Goal: Information Seeking & Learning: Learn about a topic

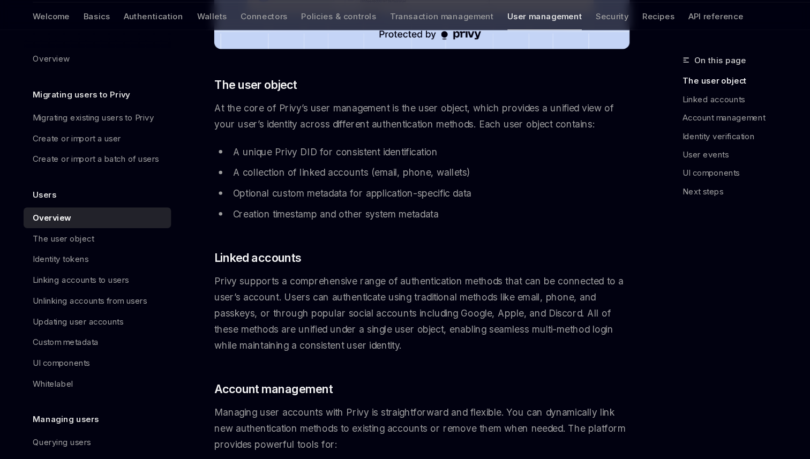
scroll to position [411, 0]
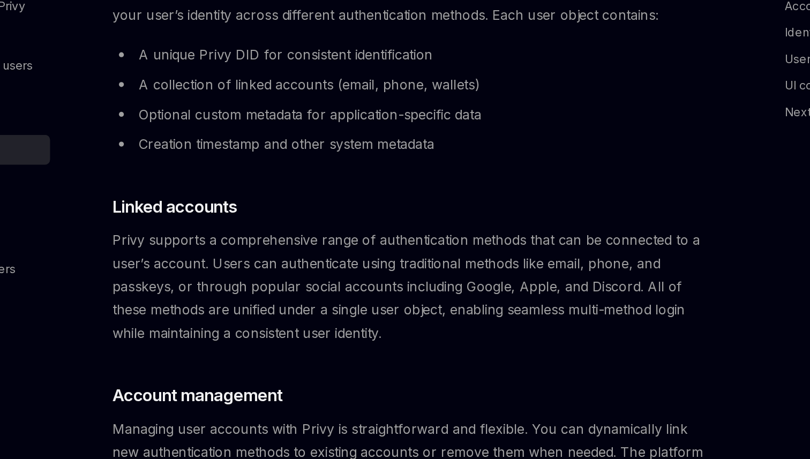
click at [386, 297] on span "Privy supports a comprehensive range of authentication methods that can be conn…" at bounding box center [398, 323] width 386 height 75
drag, startPoint x: 386, startPoint y: 297, endPoint x: 422, endPoint y: 298, distance: 35.9
click at [433, 299] on span "Privy supports a comprehensive range of authentication methods that can be conn…" at bounding box center [398, 323] width 386 height 75
click at [422, 298] on span "Privy supports a comprehensive range of authentication methods that can be conn…" at bounding box center [398, 323] width 386 height 75
click at [391, 314] on span "Privy supports a comprehensive range of authentication methods that can be conn…" at bounding box center [398, 323] width 386 height 75
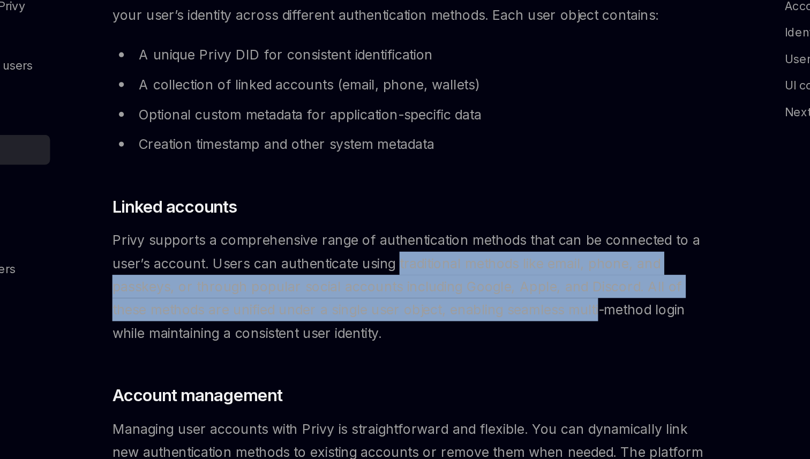
drag, startPoint x: 391, startPoint y: 314, endPoint x: 517, endPoint y: 343, distance: 128.7
click at [517, 343] on span "Privy supports a comprehensive range of authentication methods that can be conn…" at bounding box center [398, 323] width 386 height 75
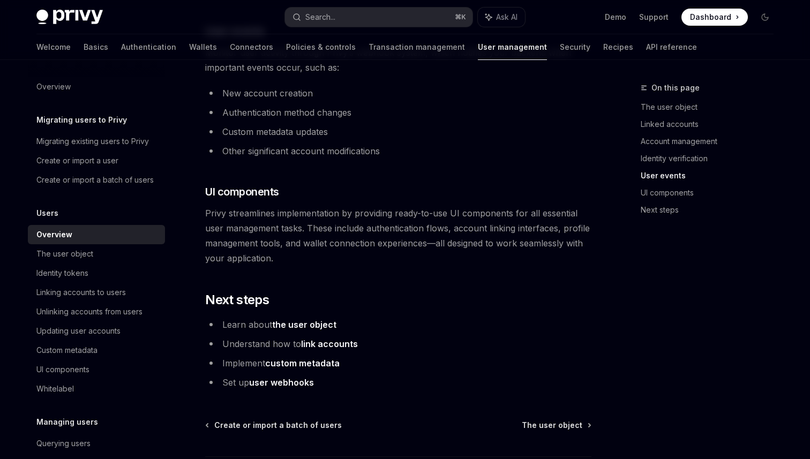
scroll to position [1147, 0]
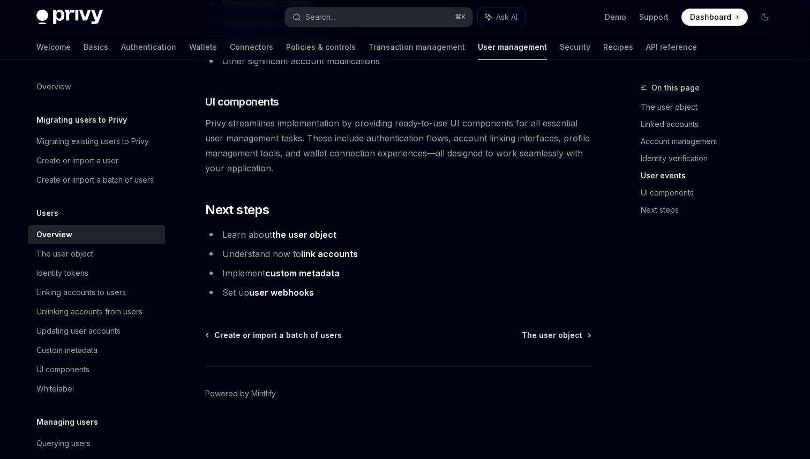
click at [323, 254] on link "link accounts" at bounding box center [329, 254] width 57 height 11
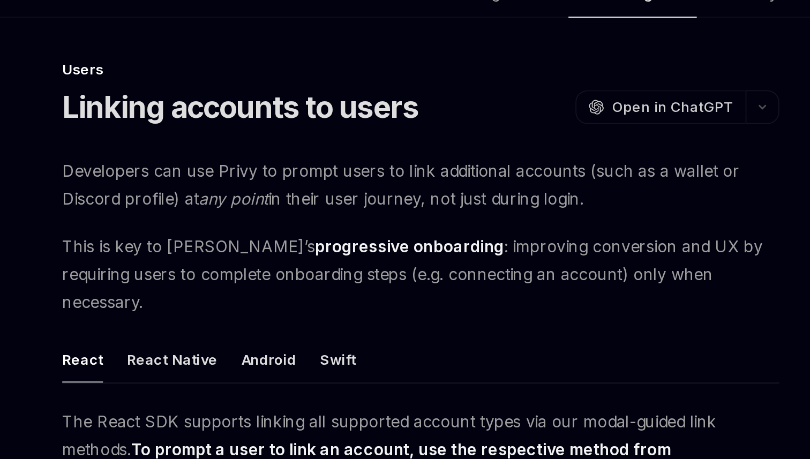
click at [342, 153] on span "Developers can use Privy to prompt users to link additional accounts (such as a…" at bounding box center [398, 150] width 386 height 30
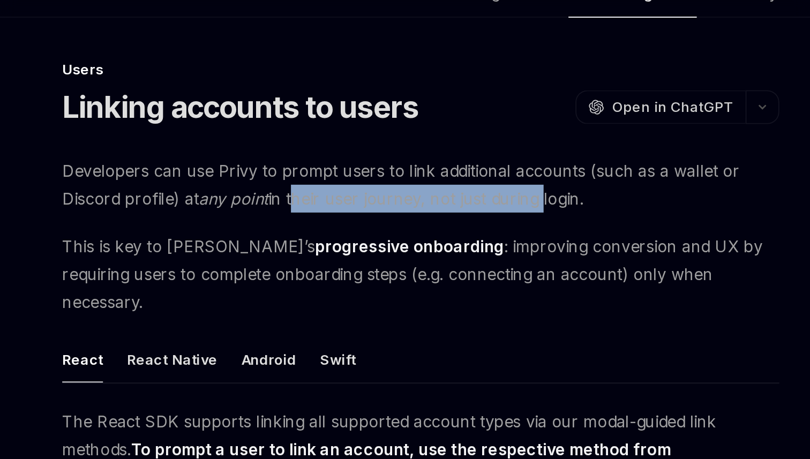
drag, startPoint x: 342, startPoint y: 153, endPoint x: 458, endPoint y: 163, distance: 116.8
click at [458, 163] on span "Developers can use Privy to prompt users to link additional accounts (such as a…" at bounding box center [398, 150] width 386 height 30
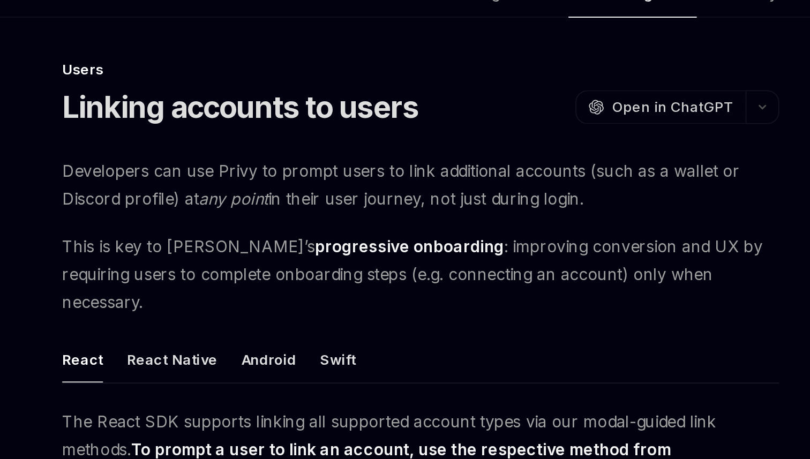
click at [341, 182] on strong "progressive onboarding" at bounding box center [392, 183] width 102 height 11
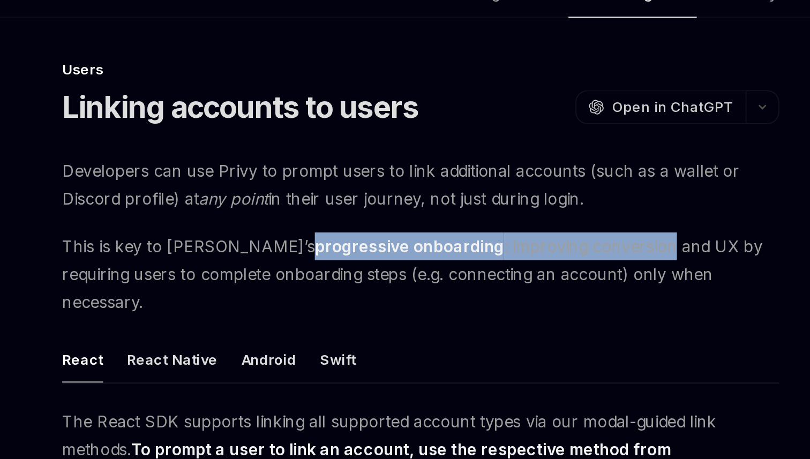
drag, startPoint x: 332, startPoint y: 182, endPoint x: 444, endPoint y: 183, distance: 111.5
click at [443, 183] on span "This is key to Privy’s progressive onboarding : improving conversion and UX by …" at bounding box center [398, 198] width 386 height 45
click at [444, 183] on span "This is key to Privy’s progressive onboarding : improving conversion and UX by …" at bounding box center [398, 198] width 386 height 45
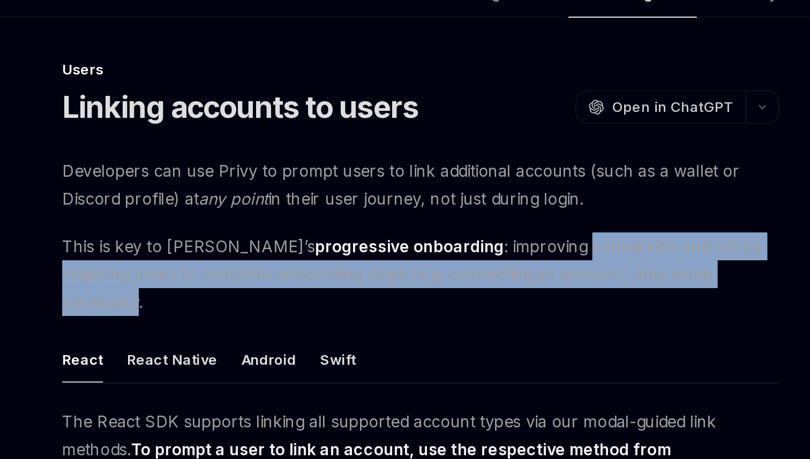
drag, startPoint x: 444, startPoint y: 183, endPoint x: 508, endPoint y: 196, distance: 65.0
click at [508, 196] on span "This is key to Privy’s progressive onboarding : improving conversion and UX by …" at bounding box center [398, 198] width 386 height 45
click at [506, 196] on span "This is key to Privy’s progressive onboarding : improving conversion and UX by …" at bounding box center [398, 198] width 386 height 45
drag, startPoint x: 506, startPoint y: 196, endPoint x: 427, endPoint y: 188, distance: 79.2
click at [433, 189] on span "This is key to Privy’s progressive onboarding : improving conversion and UX by …" at bounding box center [398, 198] width 386 height 45
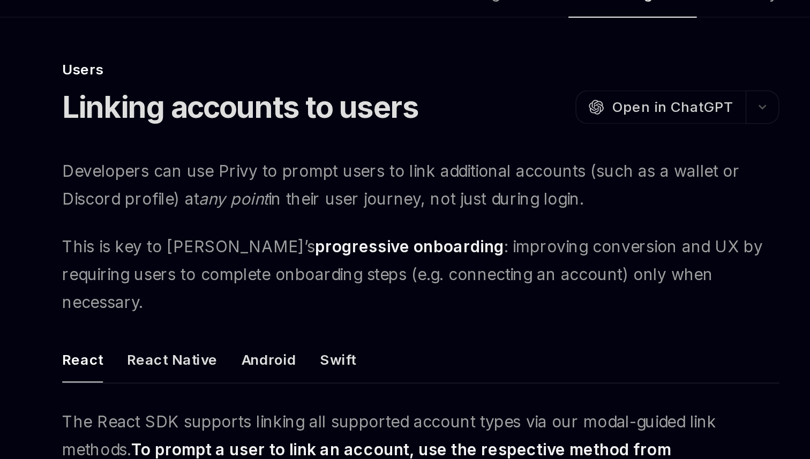
click at [427, 188] on span "This is key to Privy’s progressive onboarding : improving conversion and UX by …" at bounding box center [398, 198] width 386 height 45
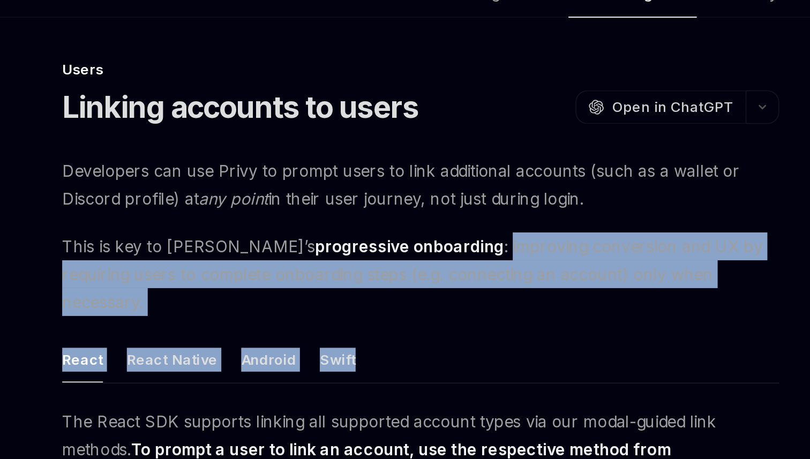
drag, startPoint x: 427, startPoint y: 188, endPoint x: 488, endPoint y: 222, distance: 69.6
click at [488, 232] on ul "React React Native Android Swift" at bounding box center [398, 245] width 386 height 26
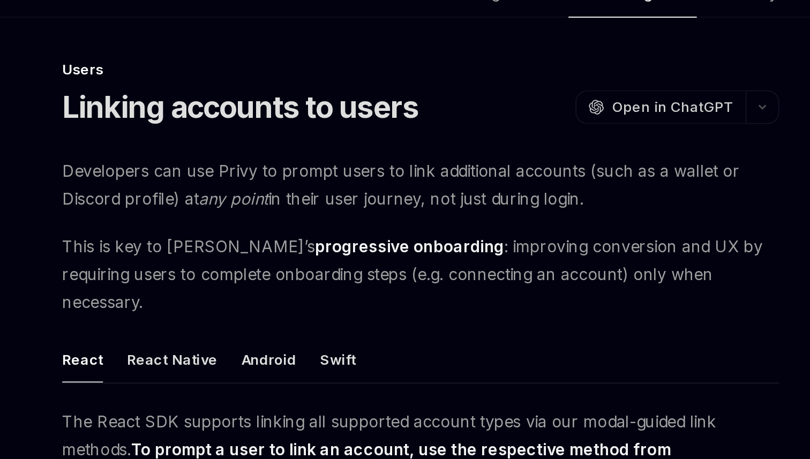
click at [474, 203] on span "This is key to Privy’s progressive onboarding : improving conversion and UX by …" at bounding box center [398, 198] width 386 height 45
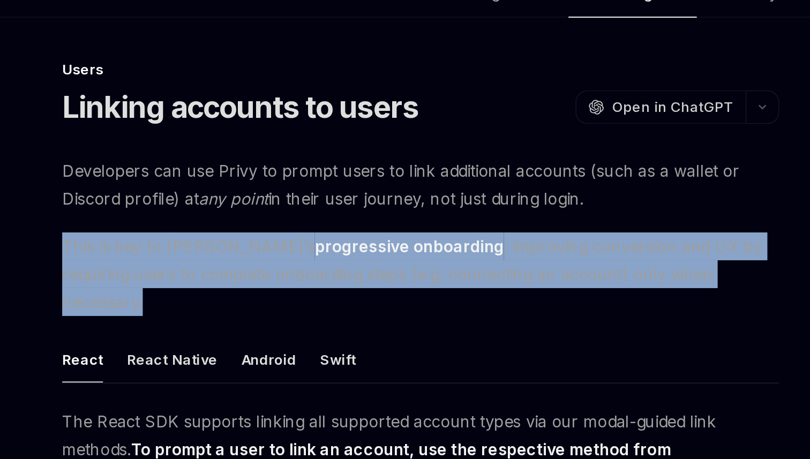
click at [474, 203] on span "This is key to Privy’s progressive onboarding : improving conversion and UX by …" at bounding box center [398, 198] width 386 height 45
click at [474, 205] on span "This is key to Privy’s progressive onboarding : improving conversion and UX by …" at bounding box center [398, 198] width 386 height 45
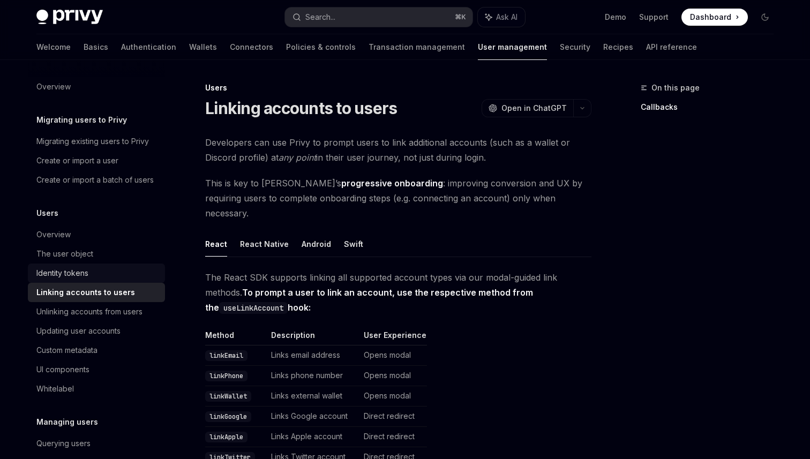
click at [87, 274] on div "Identity tokens" at bounding box center [62, 273] width 52 height 13
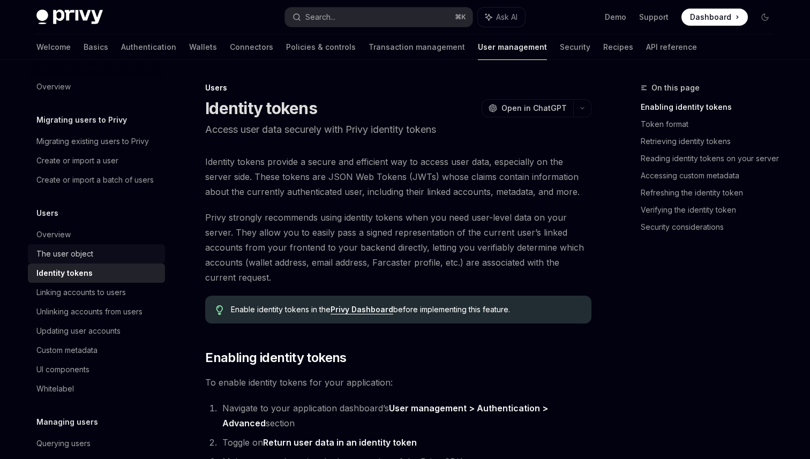
click at [87, 245] on link "The user object" at bounding box center [96, 253] width 137 height 19
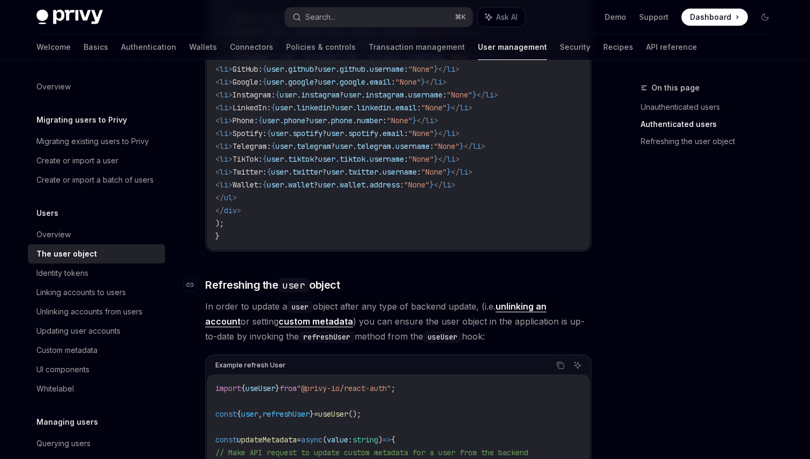
scroll to position [1469, 0]
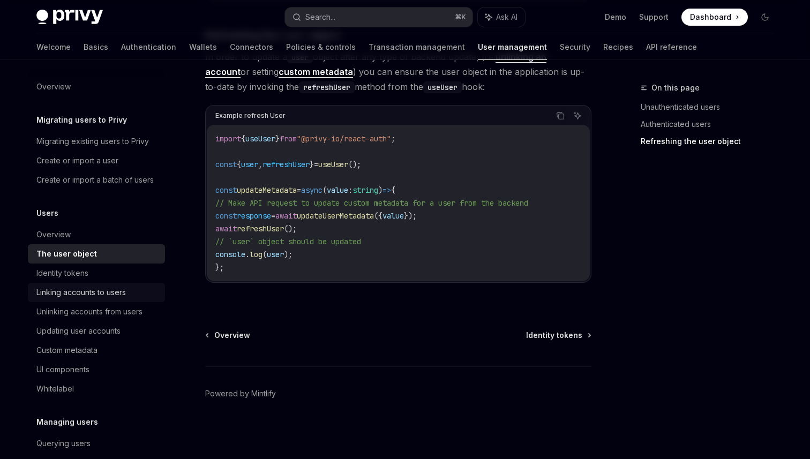
click at [103, 297] on div "Linking accounts to users" at bounding box center [81, 292] width 90 height 13
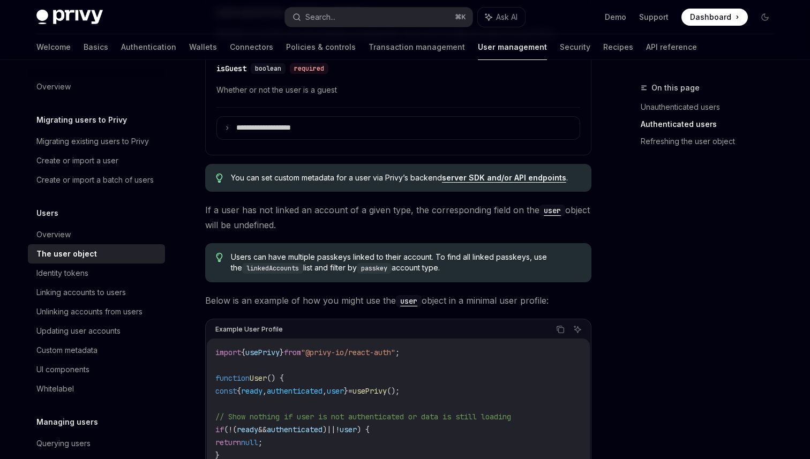
scroll to position [402, 0]
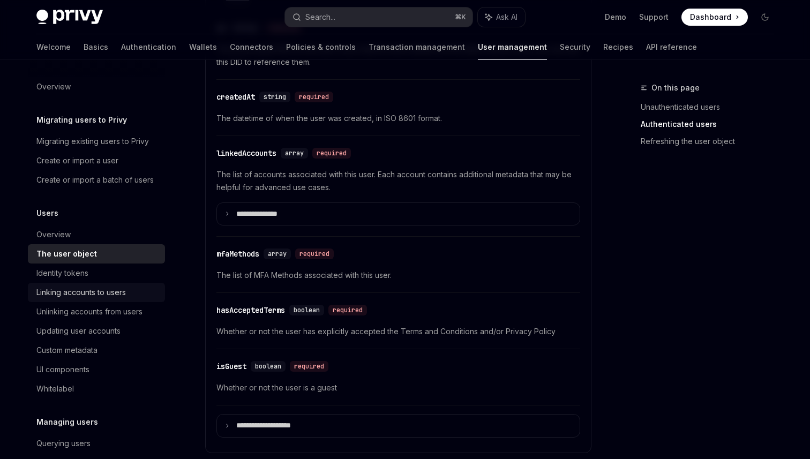
click at [84, 296] on div "Linking accounts to users" at bounding box center [81, 292] width 90 height 13
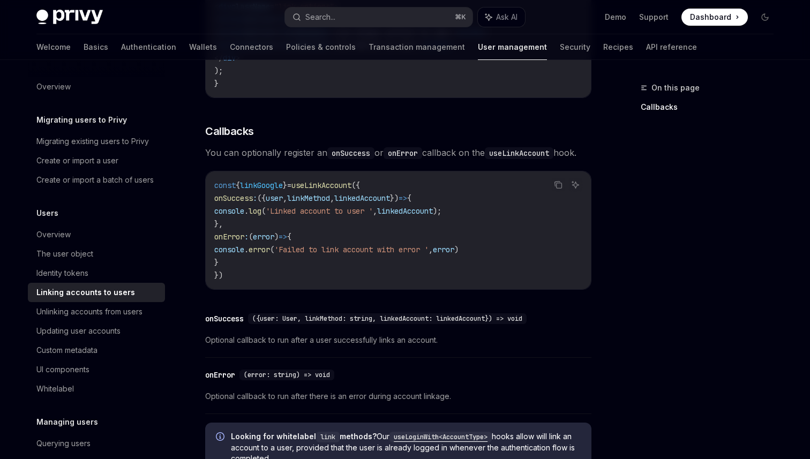
scroll to position [1214, 0]
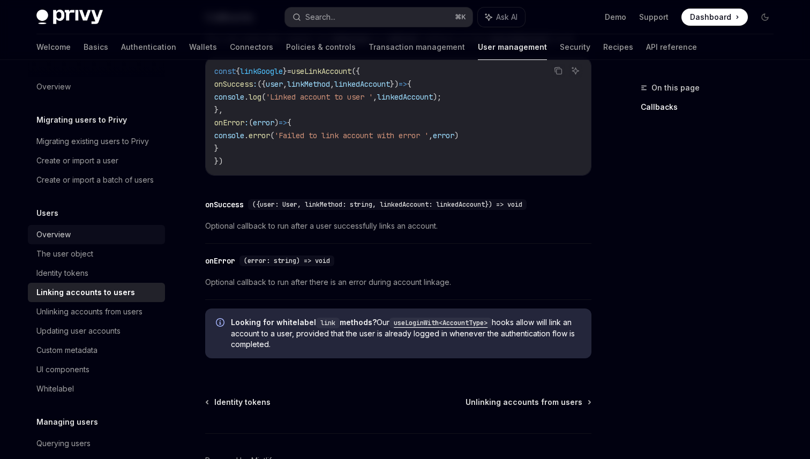
click at [48, 241] on link "Overview" at bounding box center [96, 234] width 137 height 19
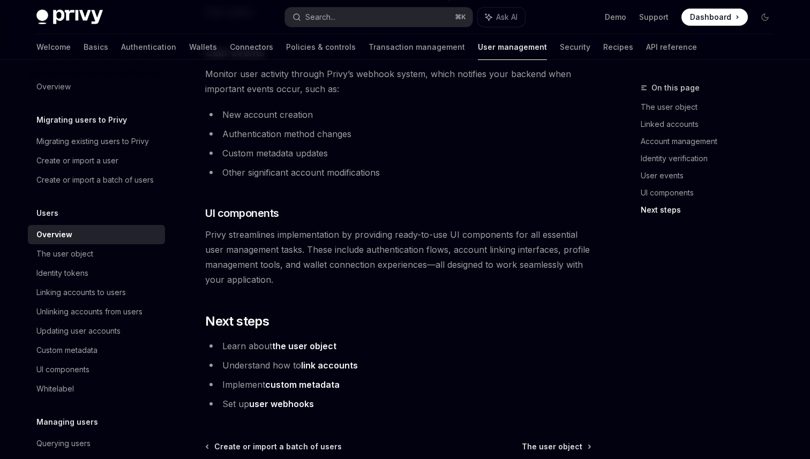
scroll to position [1147, 0]
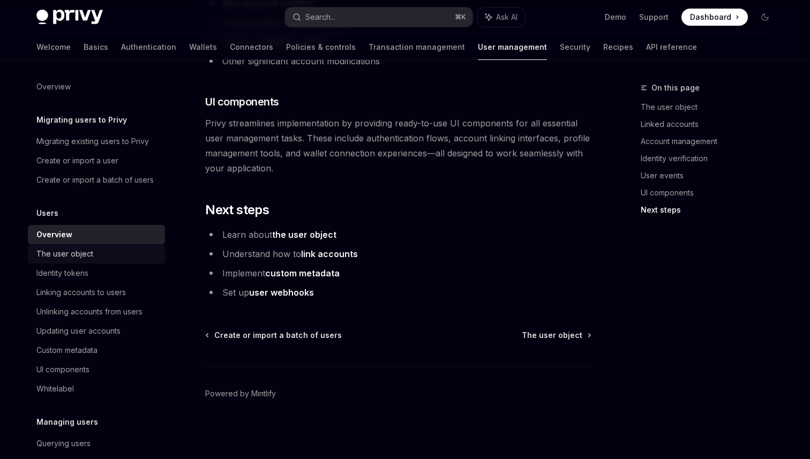
click at [103, 260] on div "The user object" at bounding box center [97, 254] width 122 height 13
type textarea "*"
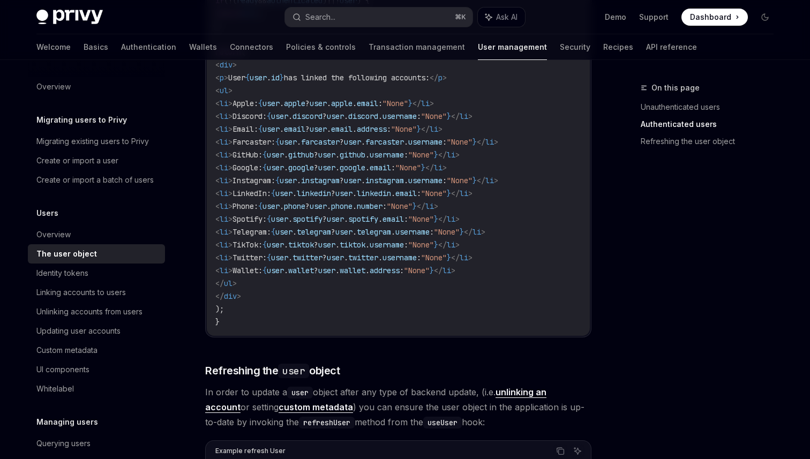
scroll to position [1469, 0]
